Goal: Task Accomplishment & Management: Manage account settings

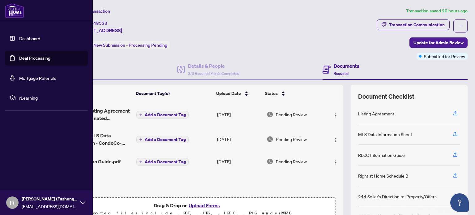
click at [37, 60] on link "Deal Processing" at bounding box center [34, 58] width 31 height 6
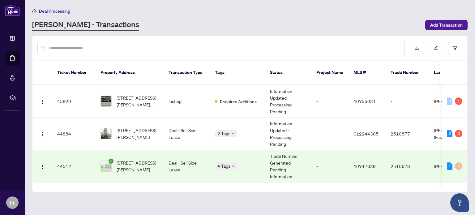
scroll to position [186, 0]
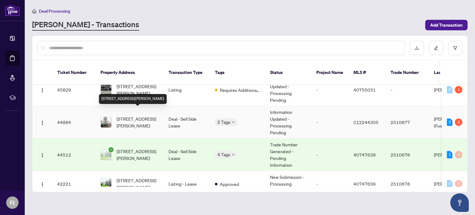
click at [125, 117] on span "[STREET_ADDRESS][PERSON_NAME]" at bounding box center [138, 122] width 42 height 14
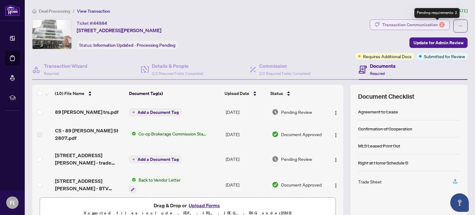
click at [439, 22] on div "2" at bounding box center [442, 25] width 6 height 6
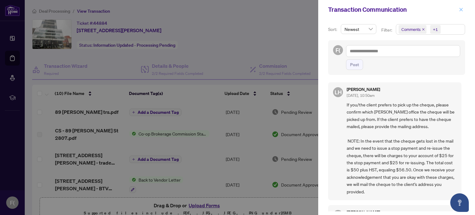
click at [463, 11] on icon "close" at bounding box center [461, 9] width 4 height 4
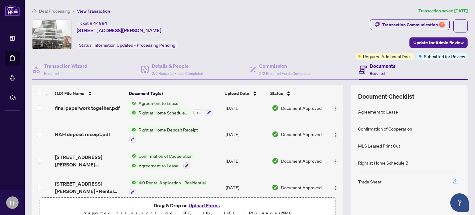
scroll to position [93, 0]
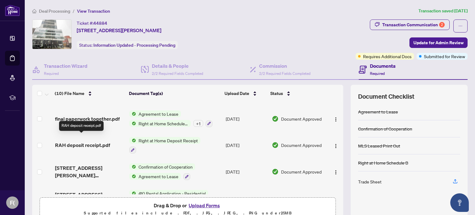
click at [95, 141] on span "RAH deposit receipt.pdf" at bounding box center [82, 144] width 55 height 7
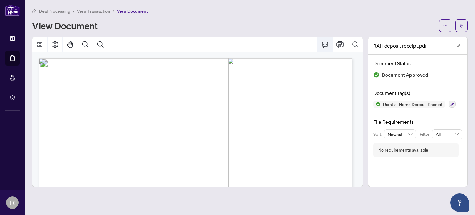
click at [322, 46] on icon "Comment" at bounding box center [324, 44] width 7 height 7
click at [325, 44] on icon "Comment" at bounding box center [324, 44] width 7 height 7
click at [445, 25] on icon "ellipsis" at bounding box center [445, 26] width 4 height 4
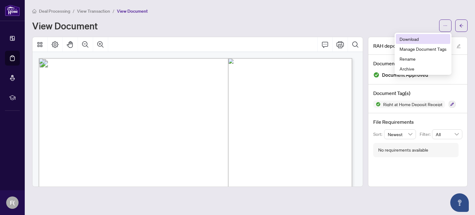
click at [416, 40] on span "Download" at bounding box center [423, 39] width 47 height 7
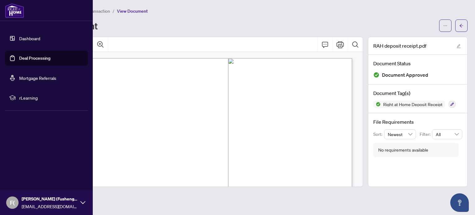
click at [34, 58] on link "Deal Processing" at bounding box center [34, 58] width 31 height 6
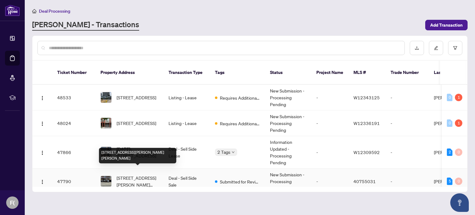
click at [139, 175] on span "[STREET_ADDRESS][PERSON_NAME][PERSON_NAME]" at bounding box center [138, 182] width 42 height 14
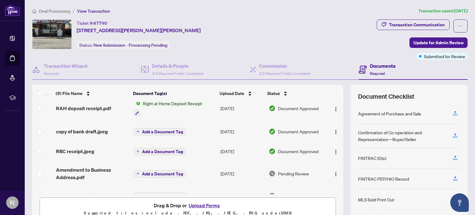
scroll to position [8, 0]
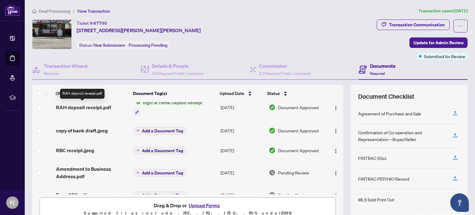
click at [80, 109] on span "RAH deposit receipt.pdf" at bounding box center [83, 107] width 55 height 7
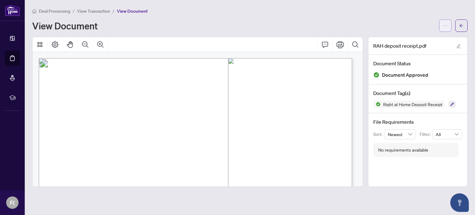
click at [447, 25] on icon "ellipsis" at bounding box center [445, 25] width 3 height 1
click at [415, 40] on span "Download" at bounding box center [423, 39] width 47 height 7
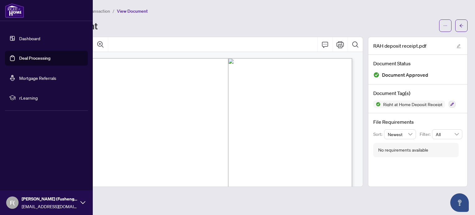
click at [28, 59] on link "Deal Processing" at bounding box center [34, 58] width 31 height 6
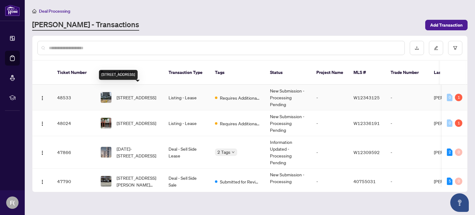
click at [135, 94] on span "[STREET_ADDRESS]" at bounding box center [137, 97] width 40 height 7
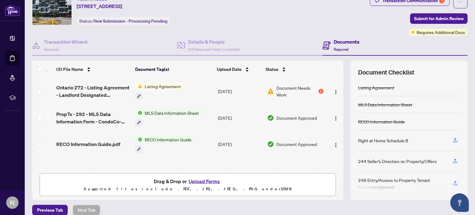
scroll to position [25, 0]
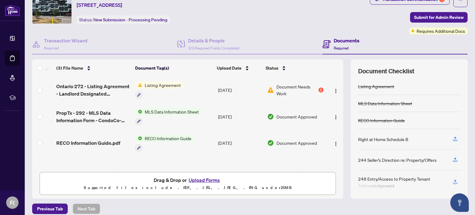
click at [172, 86] on span "Listing Agreement" at bounding box center [162, 85] width 41 height 7
click at [307, 88] on span "Document Needs Work" at bounding box center [297, 90] width 41 height 14
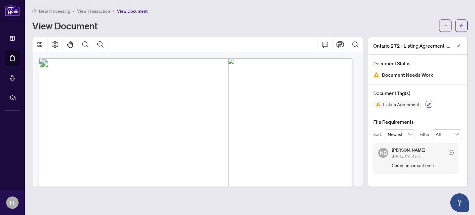
click at [429, 103] on icon "button" at bounding box center [429, 104] width 3 height 3
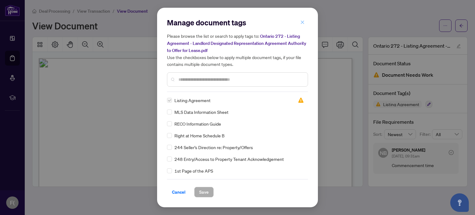
click at [303, 21] on icon "close" at bounding box center [302, 22] width 4 height 4
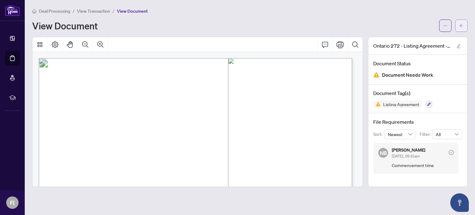
click at [464, 25] on button "button" at bounding box center [461, 25] width 12 height 12
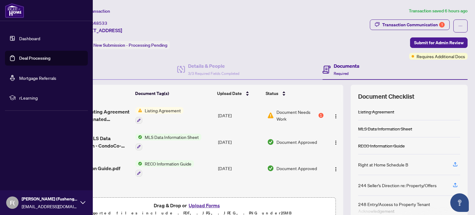
click at [19, 57] on link "Deal Processing" at bounding box center [34, 58] width 31 height 6
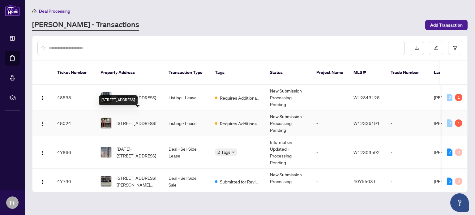
click at [139, 120] on span "[STREET_ADDRESS]" at bounding box center [137, 123] width 40 height 7
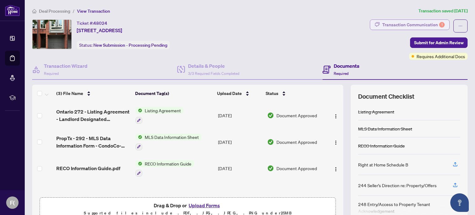
click at [434, 25] on div "Transaction Communication 1" at bounding box center [413, 25] width 63 height 10
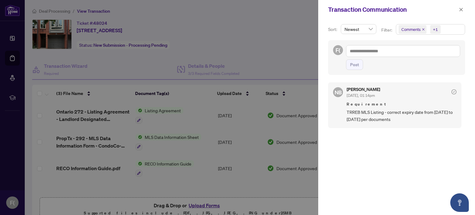
click at [382, 124] on div "NB Nicole Branch Aug/11/2025, 01:14pm Requirement TRREB MLS Listing - correct e…" at bounding box center [394, 105] width 133 height 46
click at [381, 120] on span "TRREB MLS Listing - correct expiry date from October 9 to October 10 per docume…" at bounding box center [402, 116] width 110 height 15
click at [282, 188] on div at bounding box center [237, 107] width 475 height 215
click at [266, 56] on div at bounding box center [237, 107] width 475 height 215
click at [463, 10] on icon "close" at bounding box center [461, 9] width 4 height 4
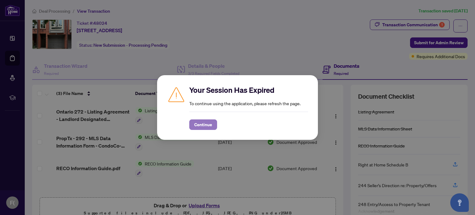
click at [202, 127] on span "Continue" at bounding box center [203, 125] width 18 height 10
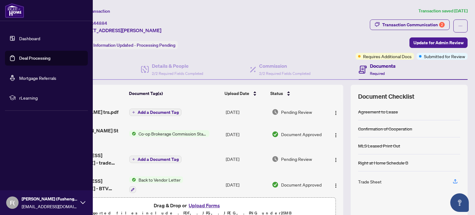
click at [22, 56] on link "Deal Processing" at bounding box center [34, 58] width 31 height 6
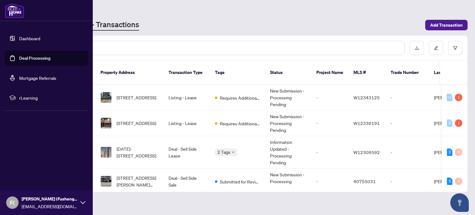
click at [84, 205] on icon at bounding box center [82, 202] width 5 height 5
click at [29, 167] on span "Logout" at bounding box center [25, 166] width 14 height 10
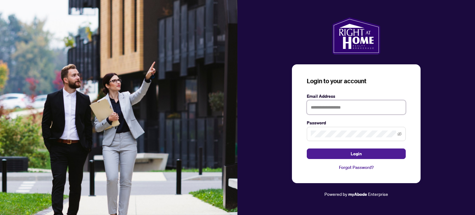
type input "**********"
